Goal: Transaction & Acquisition: Purchase product/service

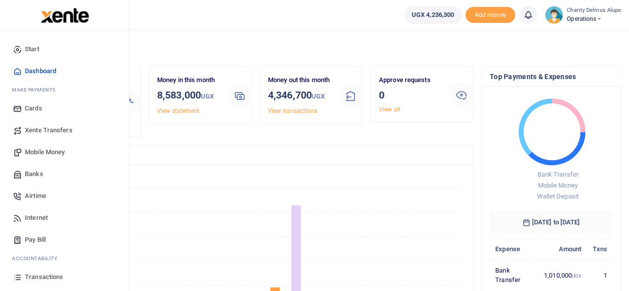
click at [50, 148] on span "Mobile Money" at bounding box center [45, 152] width 40 height 10
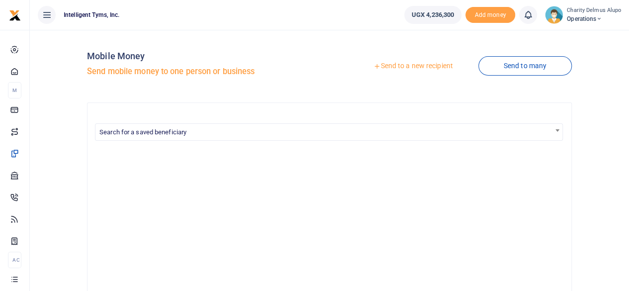
click at [411, 65] on link "Send to a new recipient" at bounding box center [413, 66] width 130 height 18
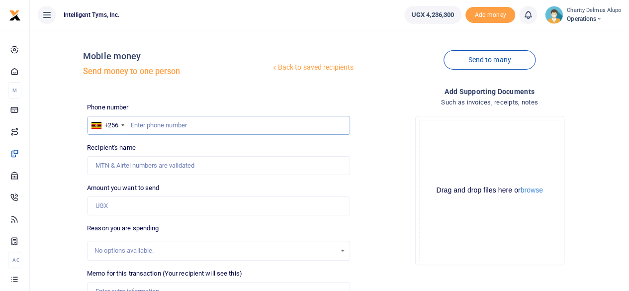
click at [180, 126] on input "text" at bounding box center [218, 125] width 263 height 19
type input "702520815"
type input "Stella Okwadi"
type input "702520815"
click at [157, 205] on input "Amount you want to send" at bounding box center [218, 205] width 263 height 19
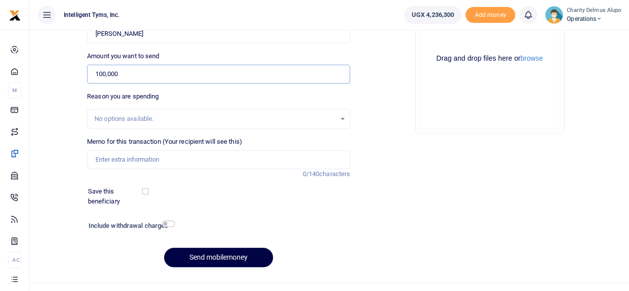
scroll to position [132, 0]
type input "100,000"
click at [130, 115] on div "No options available." at bounding box center [214, 118] width 241 height 10
click at [341, 117] on div "No options available." at bounding box center [218, 118] width 262 height 11
click at [338, 118] on div "No options available." at bounding box center [218, 118] width 262 height 11
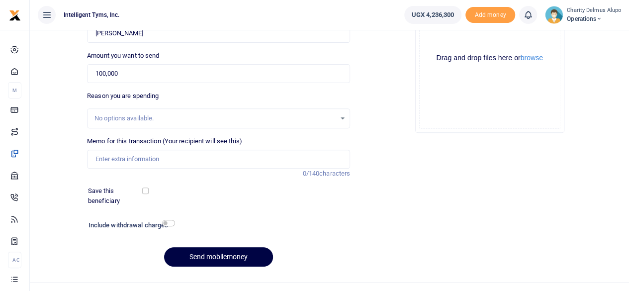
click at [113, 119] on div "No options available." at bounding box center [214, 118] width 241 height 10
click at [123, 114] on div "No options available." at bounding box center [214, 118] width 241 height 10
click at [141, 115] on div "No options available." at bounding box center [214, 118] width 241 height 10
click at [341, 117] on div "No options available." at bounding box center [218, 118] width 262 height 11
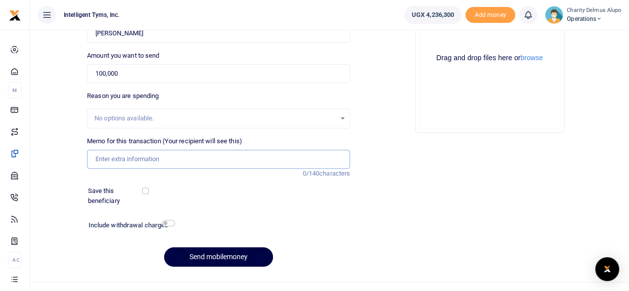
click at [183, 160] on input "Memo for this transaction (Your recipient will see this)" at bounding box center [218, 159] width 263 height 19
click at [108, 158] on input "BNI Networking" at bounding box center [218, 159] width 263 height 19
type input "BNI Referral-based Networking"
click at [147, 192] on input "checkbox" at bounding box center [145, 190] width 6 height 6
checkbox input "true"
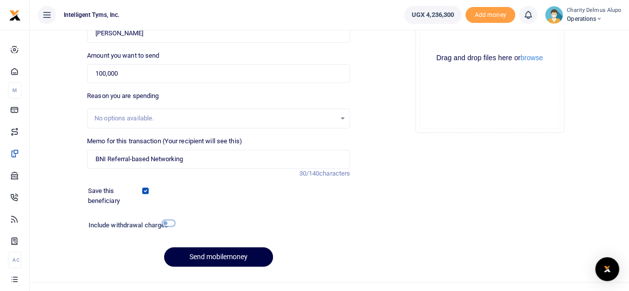
click at [168, 221] on input "checkbox" at bounding box center [168, 223] width 13 height 6
checkbox input "true"
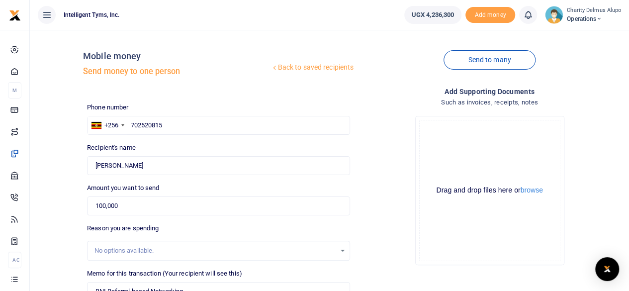
scroll to position [176, 0]
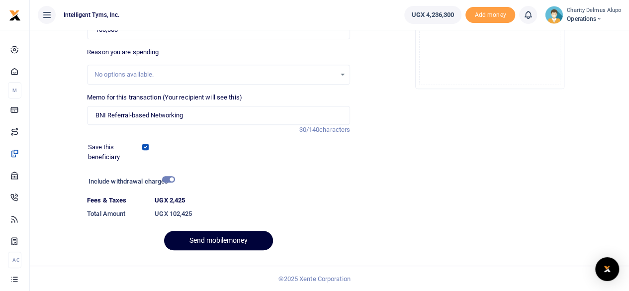
click at [206, 240] on button "Send mobilemoney" at bounding box center [218, 240] width 109 height 19
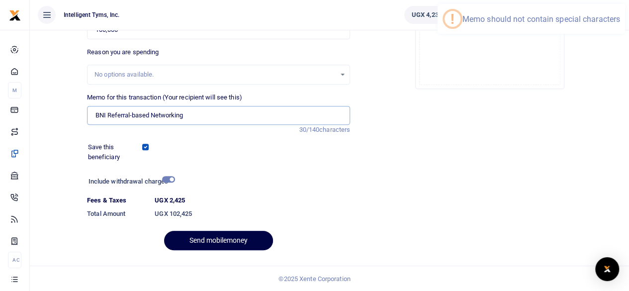
click at [170, 115] on input "BNI Referral-based Networking" at bounding box center [218, 115] width 263 height 19
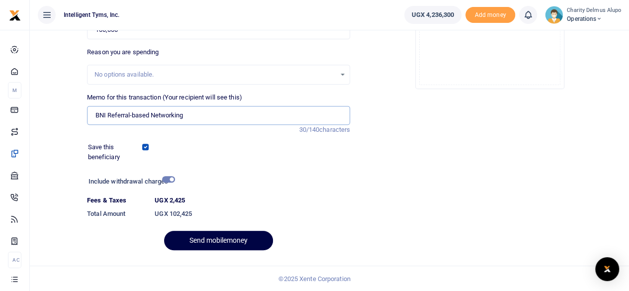
click at [131, 114] on input "BNI Referral-based Networking" at bounding box center [218, 115] width 263 height 19
type input "BNI Referral based Networking"
click at [198, 235] on button "Send mobilemoney" at bounding box center [218, 240] width 109 height 19
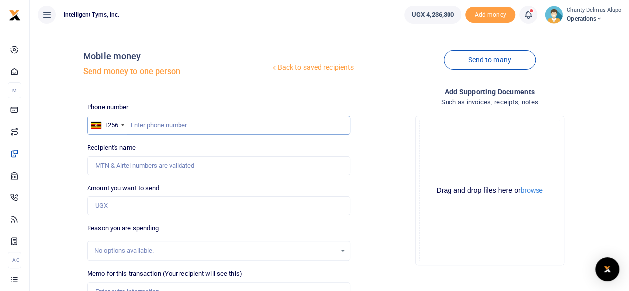
click at [160, 126] on input "text" at bounding box center [218, 125] width 263 height 19
type input "770833993"
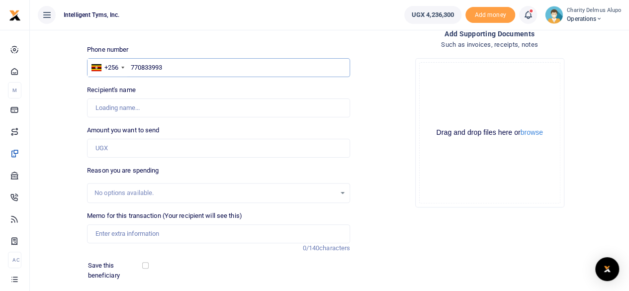
scroll to position [62, 0]
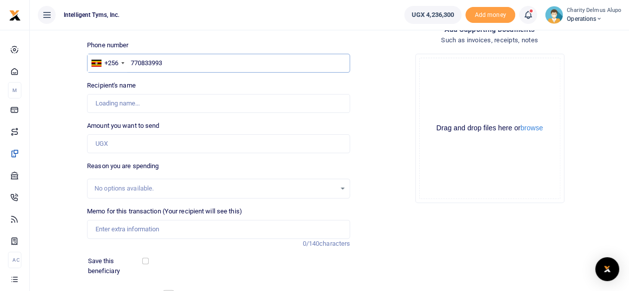
type input "Anita Asiimwe"
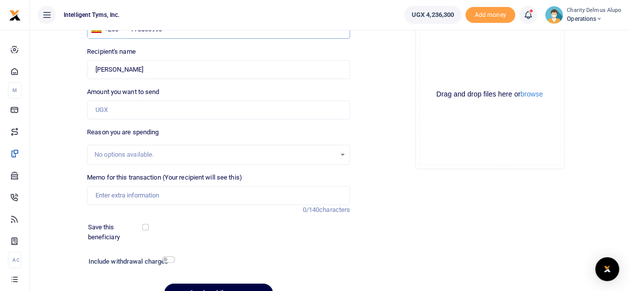
scroll to position [96, 0]
type input "770833993"
click at [134, 105] on input "Amount you want to send" at bounding box center [218, 109] width 263 height 19
type input "100,000"
click at [141, 197] on input "Memo for this transaction (Your recipient will see this)" at bounding box center [218, 194] width 263 height 19
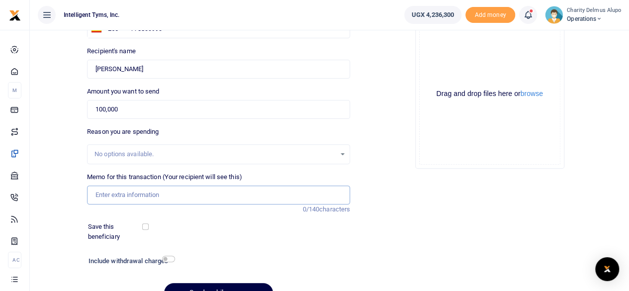
paste input "BNI Referral-based Networking"
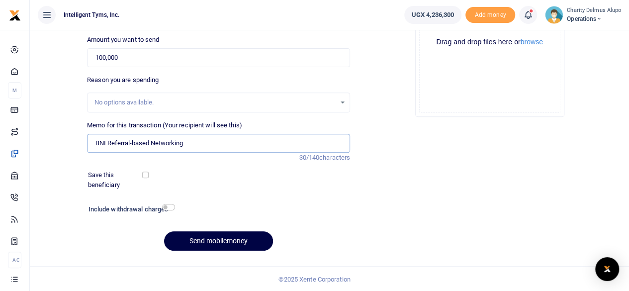
type input "BNI Referral-based Networking"
click at [145, 173] on input "checkbox" at bounding box center [145, 174] width 6 height 6
checkbox input "true"
click at [168, 205] on input "checkbox" at bounding box center [168, 207] width 13 height 6
checkbox input "true"
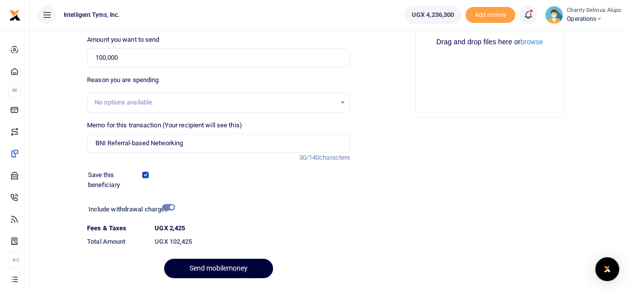
click at [214, 266] on button "Send mobilemoney" at bounding box center [218, 267] width 109 height 19
